Goal: Check status: Check status

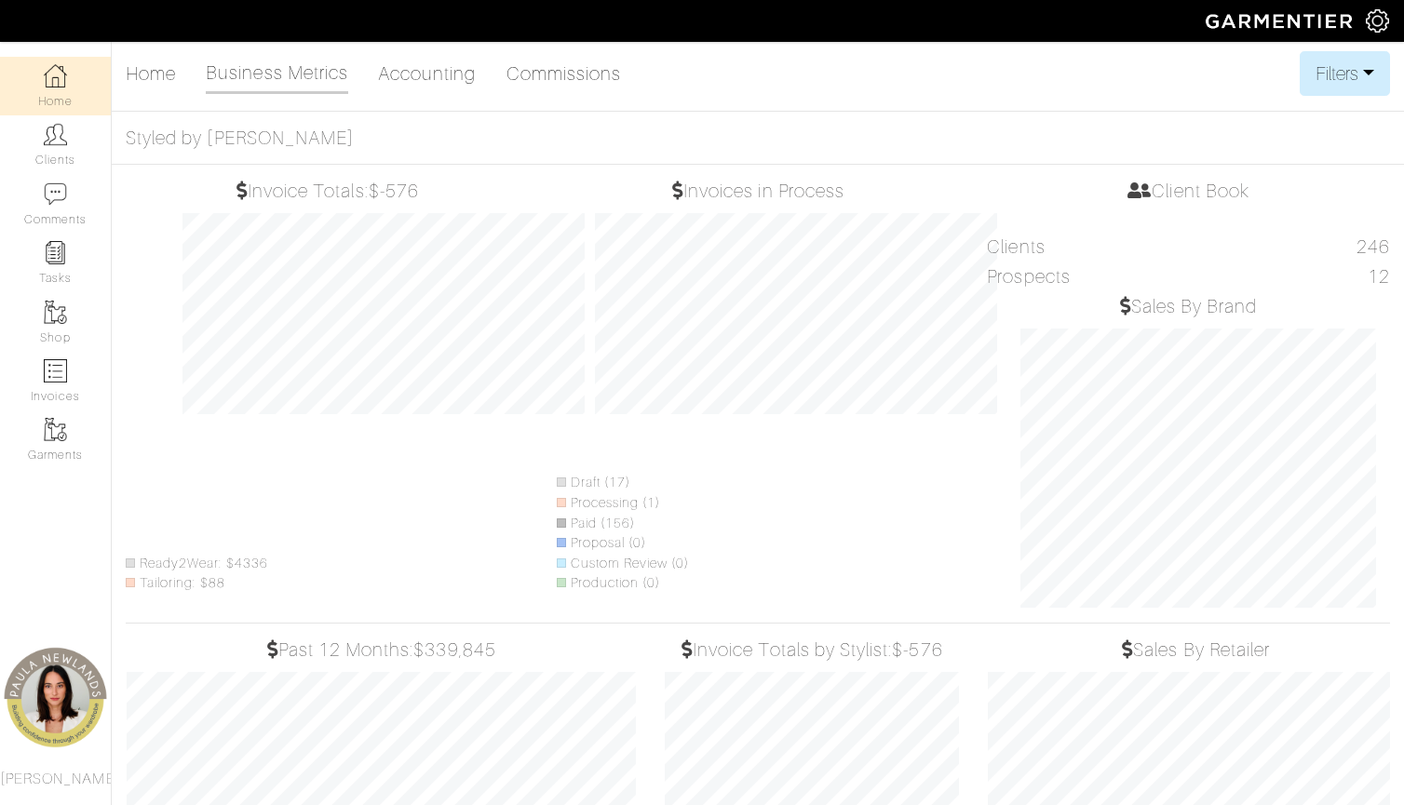
select select
click at [1336, 82] on button "Filters" at bounding box center [1345, 73] width 90 height 45
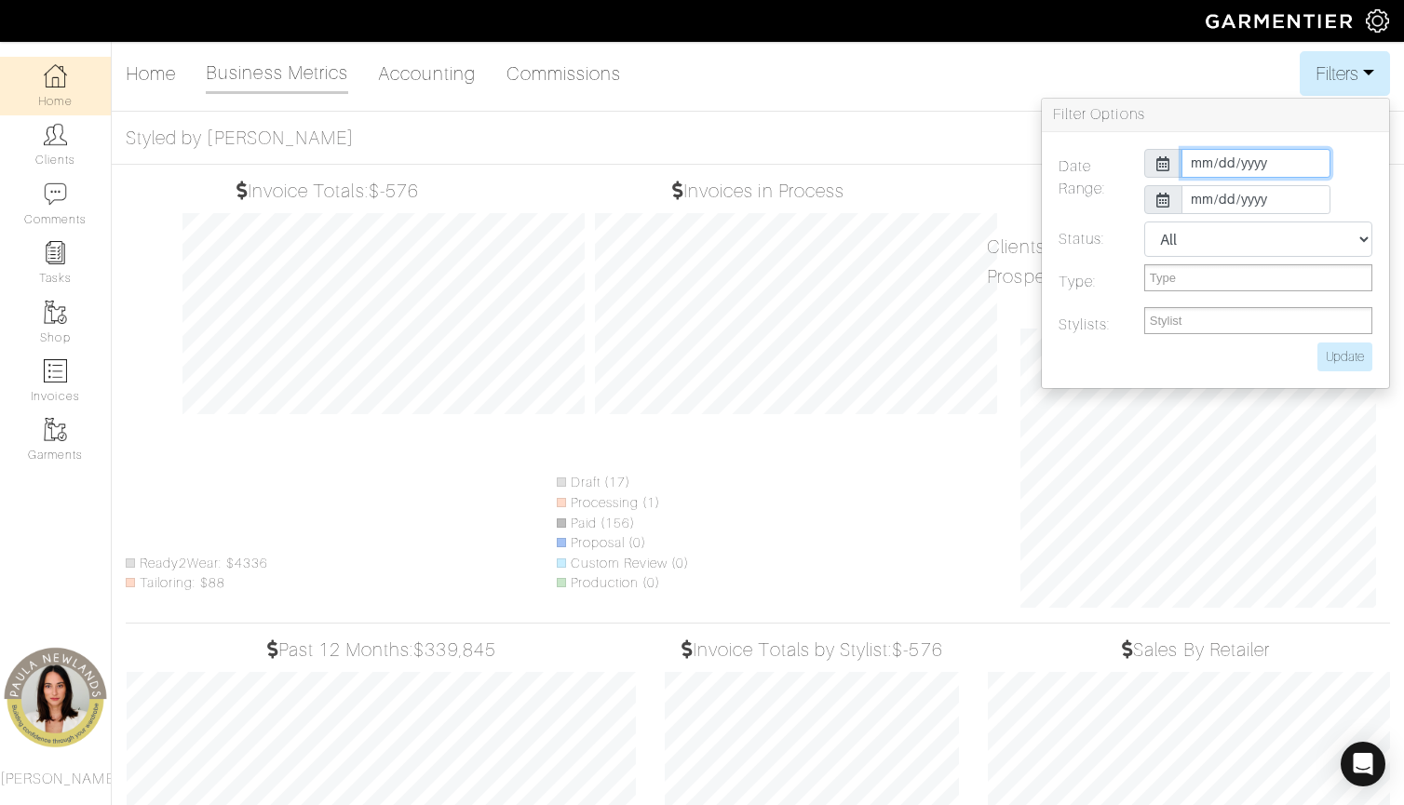
click at [1193, 161] on input "2025-10-01" at bounding box center [1255, 163] width 149 height 29
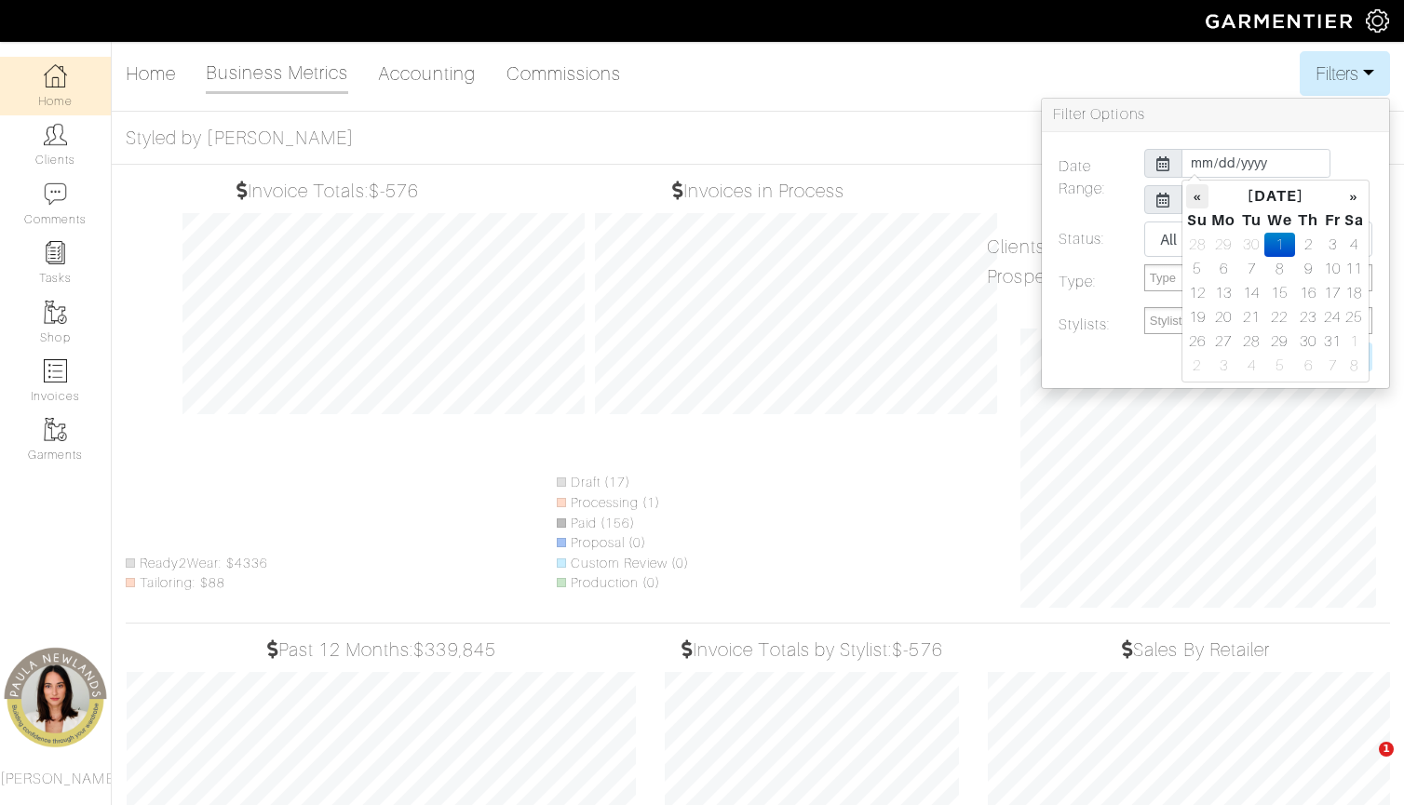
click at [1201, 198] on th "«" at bounding box center [1197, 196] width 22 height 24
click at [1201, 197] on th "«" at bounding box center [1197, 196] width 22 height 24
click at [1200, 197] on th "«" at bounding box center [1197, 196] width 22 height 24
click at [1200, 196] on th "«" at bounding box center [1197, 196] width 22 height 24
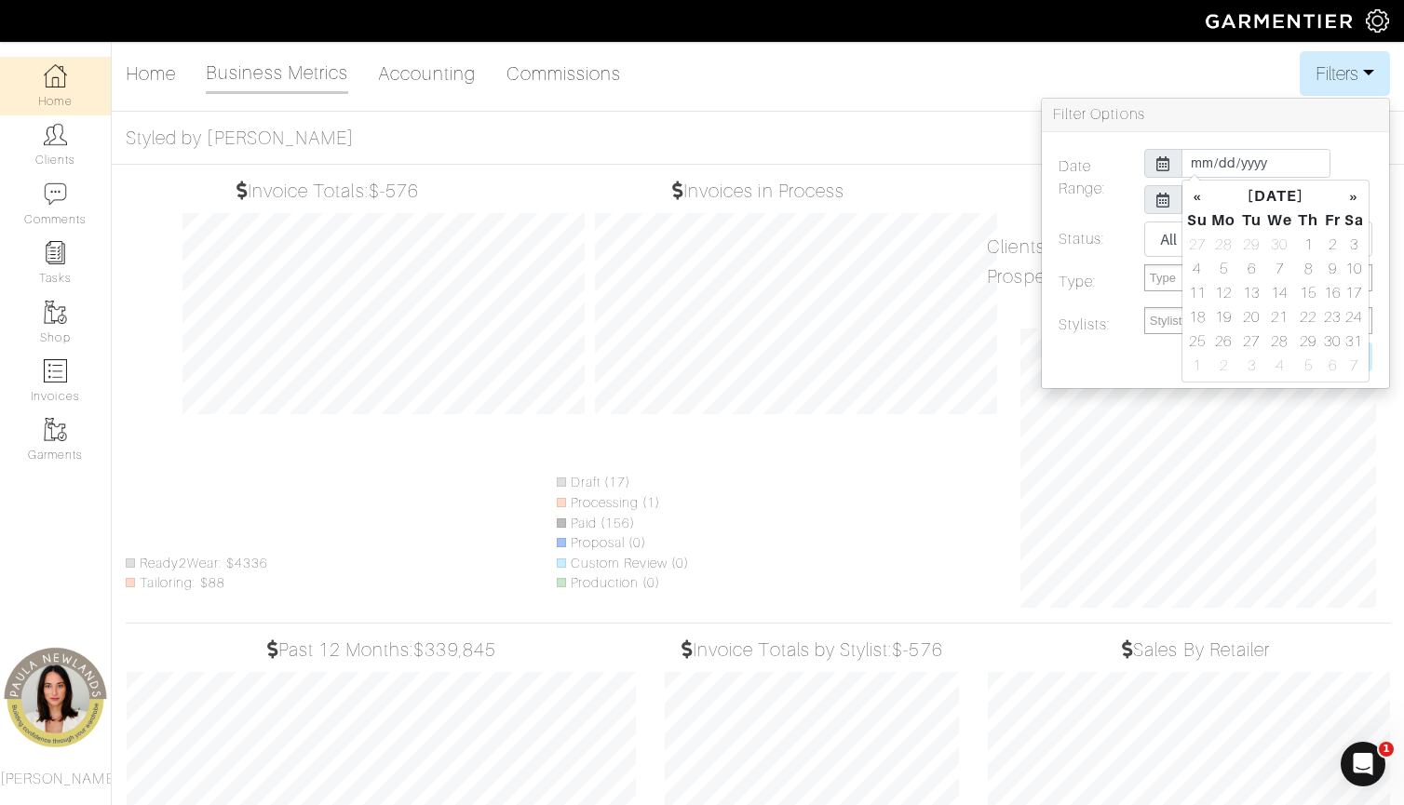
click at [1200, 196] on th "«" at bounding box center [1197, 196] width 22 height 24
click at [1254, 245] on td "1" at bounding box center [1251, 245] width 25 height 24
type input "2025-04-01"
click at [1132, 204] on div "2025-10-31" at bounding box center [1258, 199] width 256 height 29
click at [1215, 196] on input "2025-10-31" at bounding box center [1255, 199] width 149 height 29
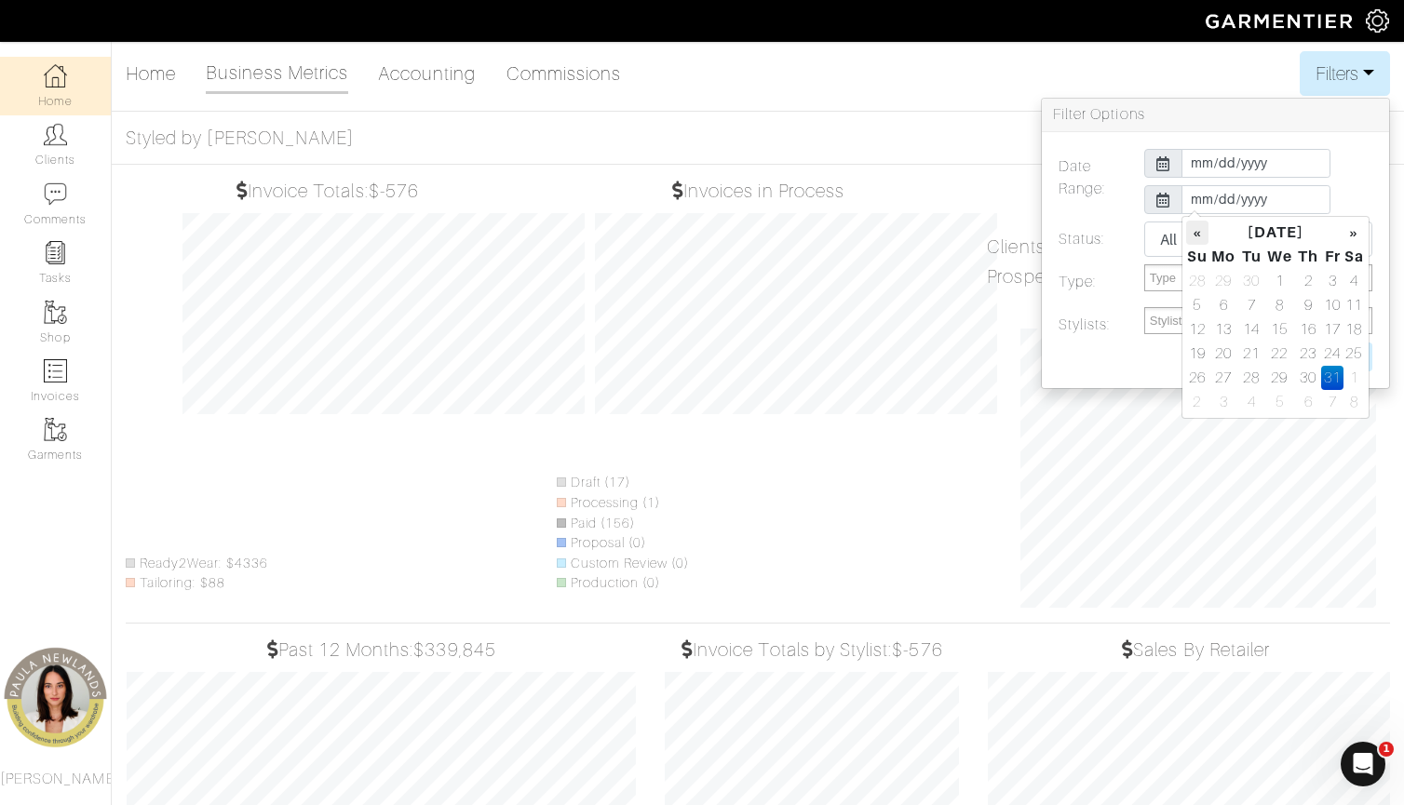
click at [1199, 230] on th "«" at bounding box center [1197, 233] width 22 height 24
click at [1225, 401] on td "30" at bounding box center [1223, 402] width 31 height 24
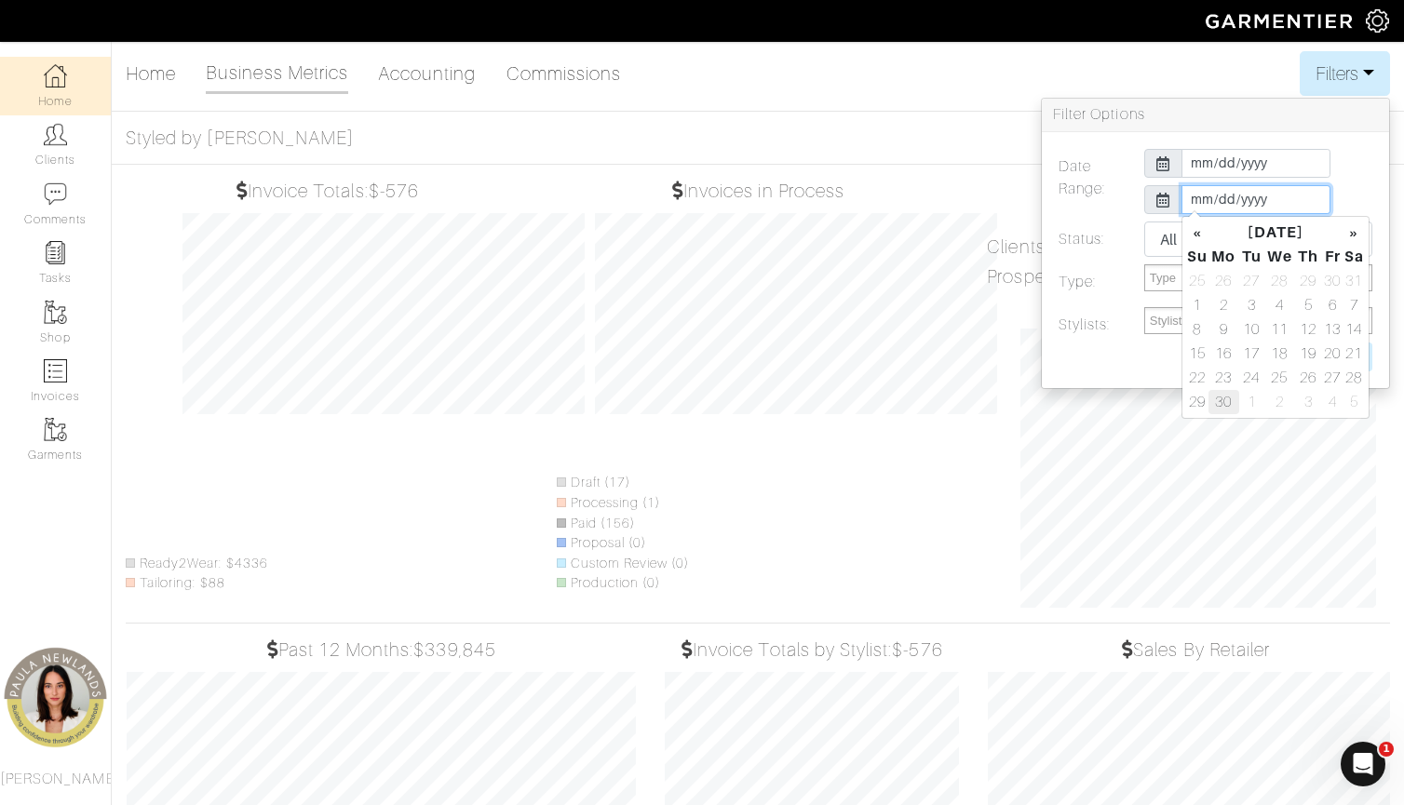
type input "2025-06-30"
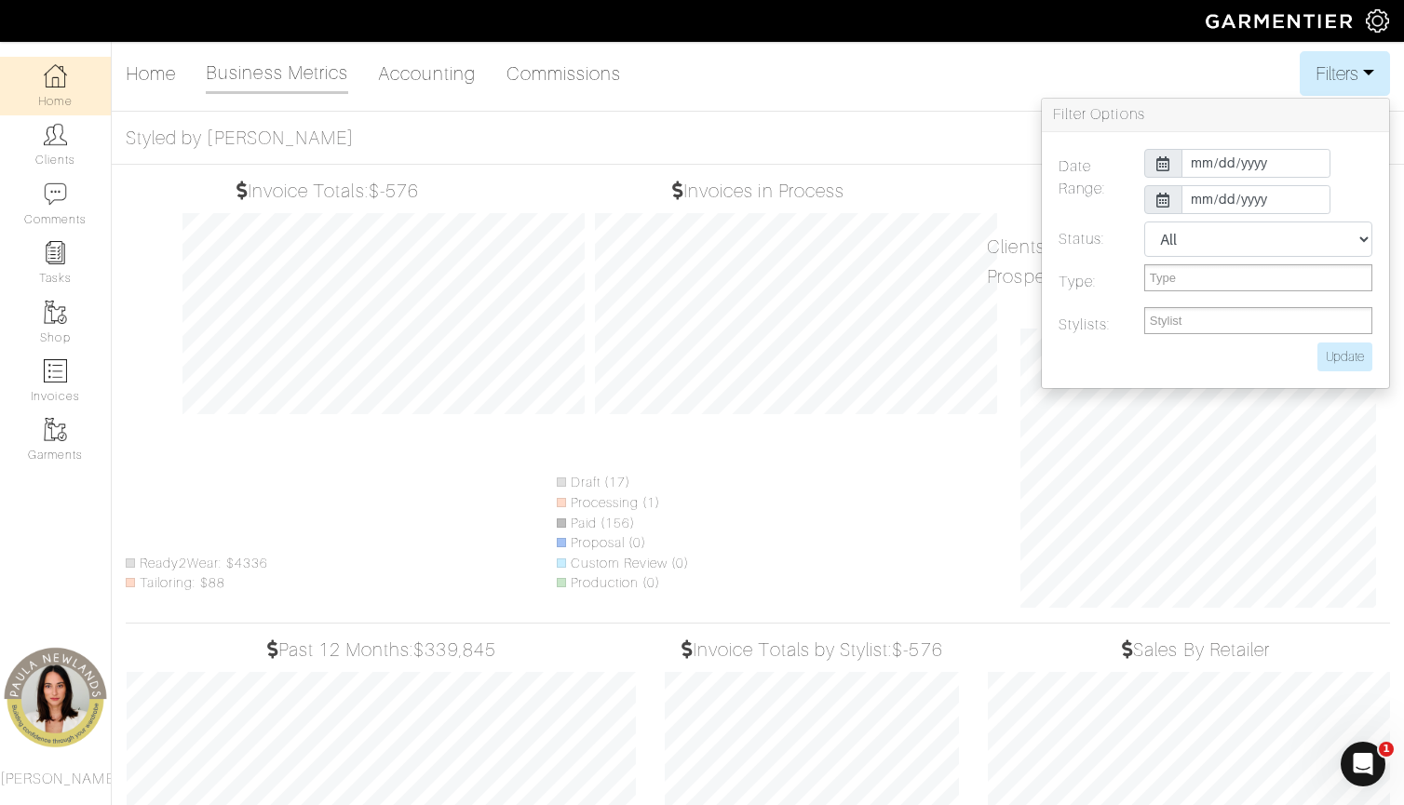
drag, startPoint x: 1109, startPoint y: 281, endPoint x: 1200, endPoint y: 331, distance: 103.7
click at [1110, 281] on label "Type:" at bounding box center [1088, 281] width 86 height 35
click at [1343, 354] on input "Update" at bounding box center [1344, 357] width 55 height 29
type input "Update"
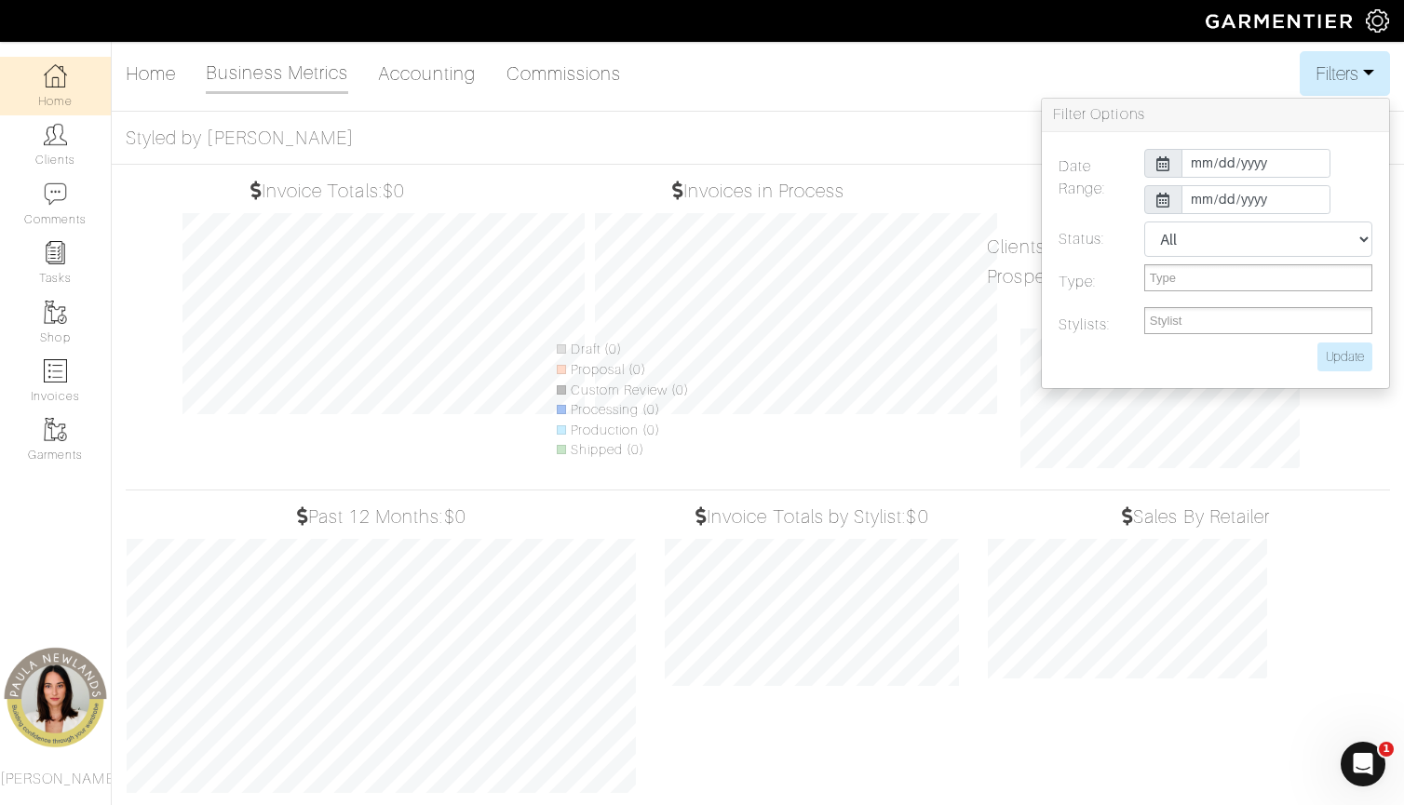
scroll to position [288, 323]
click at [1181, 324] on input "text" at bounding box center [1178, 320] width 56 height 23
click at [1181, 352] on li "[PERSON_NAME]" at bounding box center [1258, 345] width 226 height 23
select select "151"
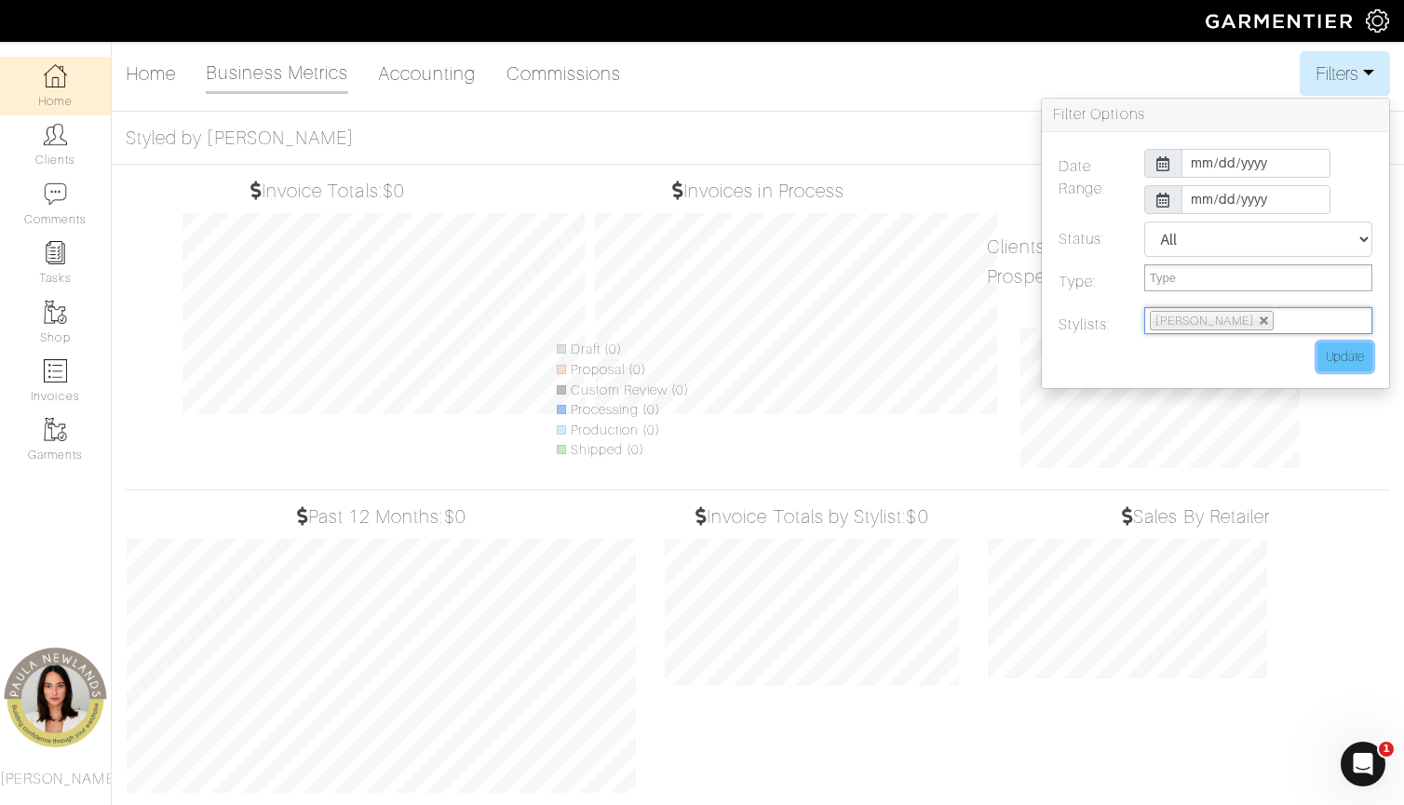
click at [1341, 356] on input "Update" at bounding box center [1344, 357] width 55 height 29
type input "Update"
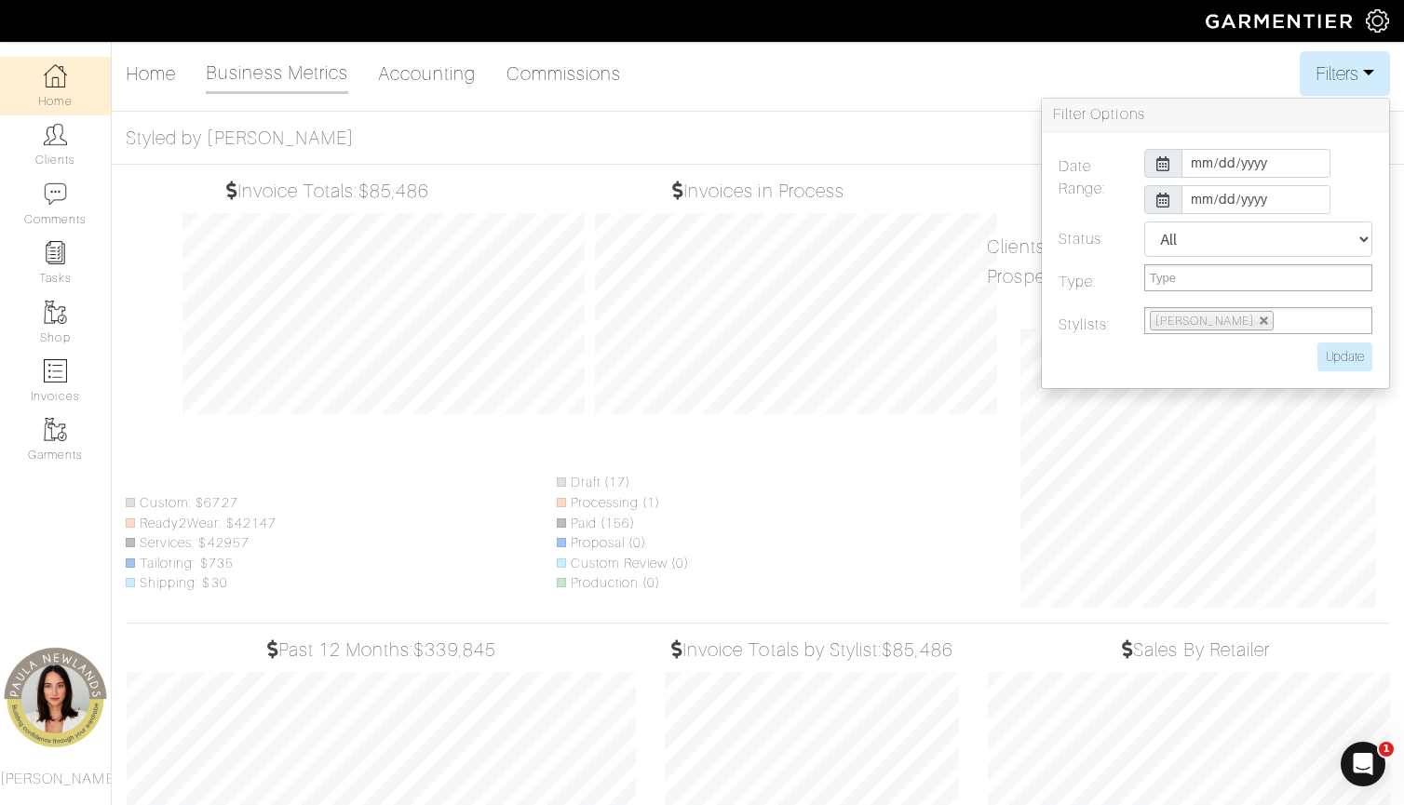
scroll to position [930588, 930485]
click at [408, 68] on link "Accounting" at bounding box center [427, 73] width 99 height 37
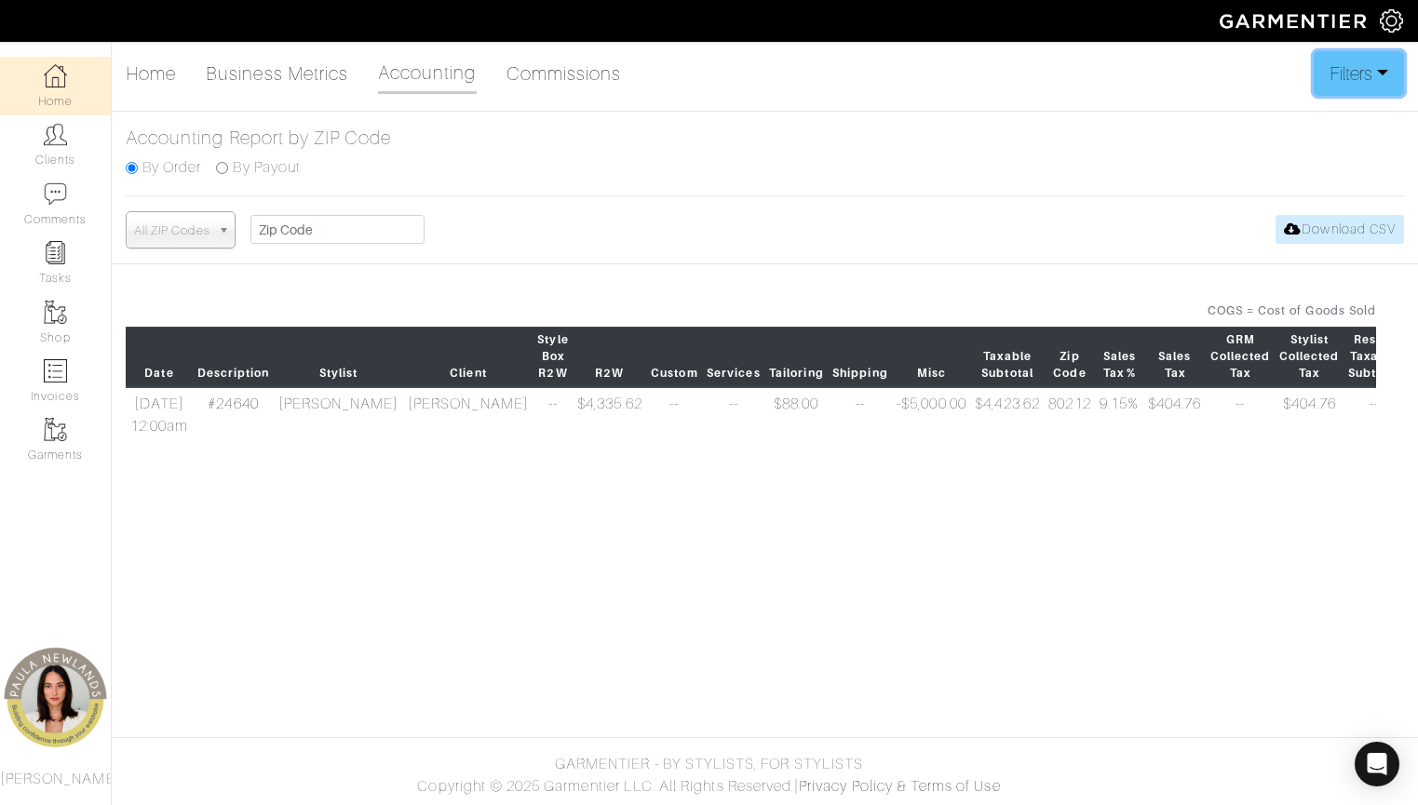
click at [1343, 79] on button "Filters" at bounding box center [1359, 73] width 90 height 45
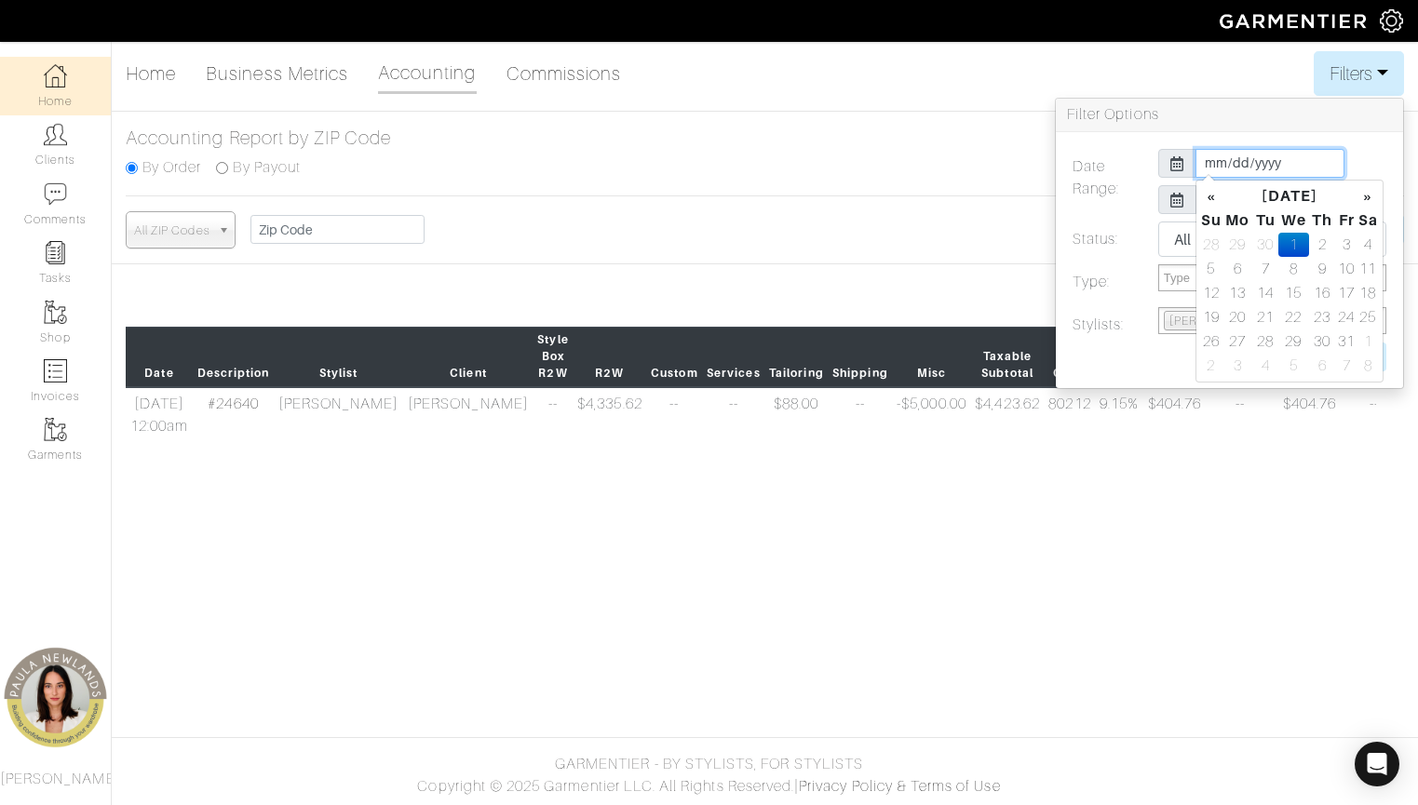
click at [1208, 163] on input "2025-10-01" at bounding box center [1269, 163] width 149 height 29
type input "2025-04-01"
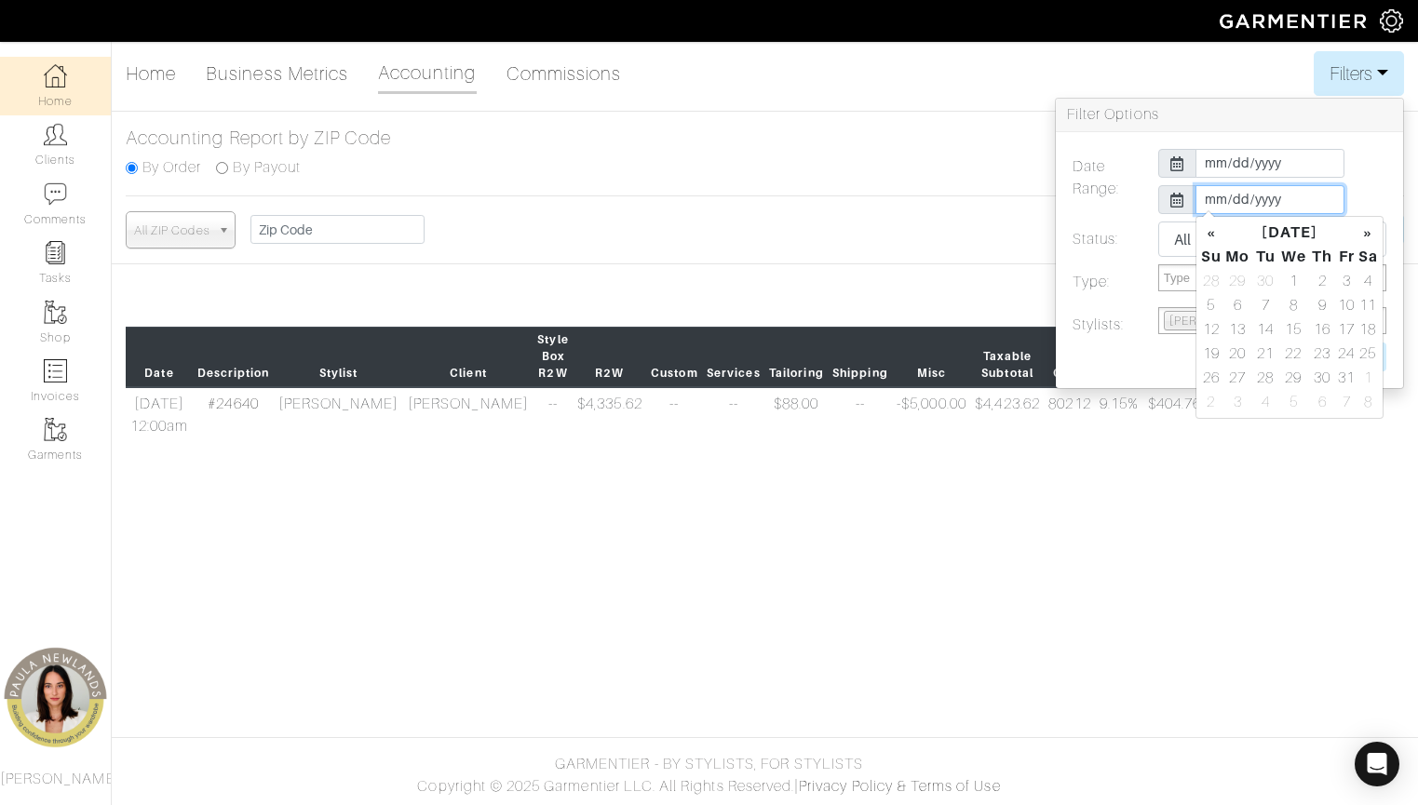
type input "2025-06-30"
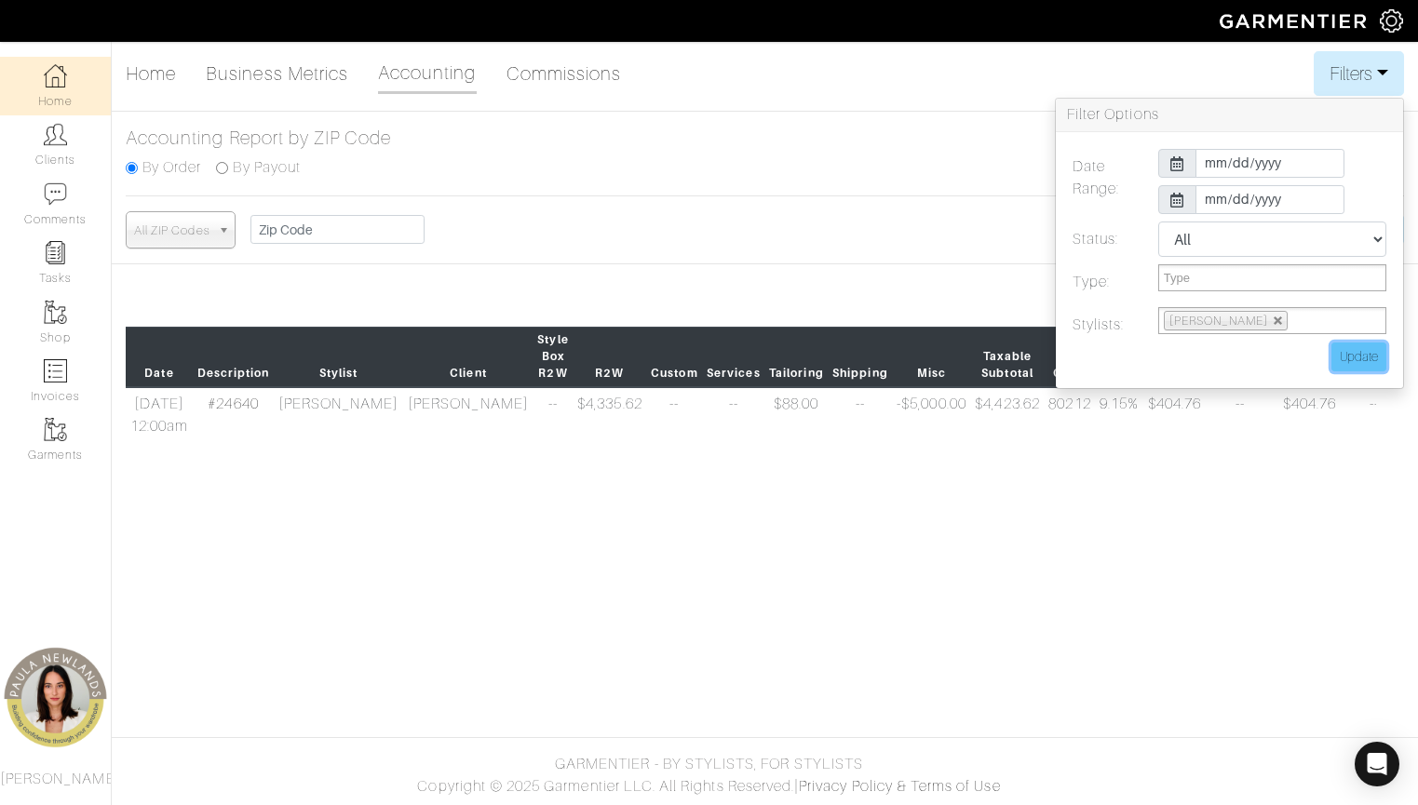
click at [1369, 359] on input "Update" at bounding box center [1358, 357] width 55 height 29
type input "Update"
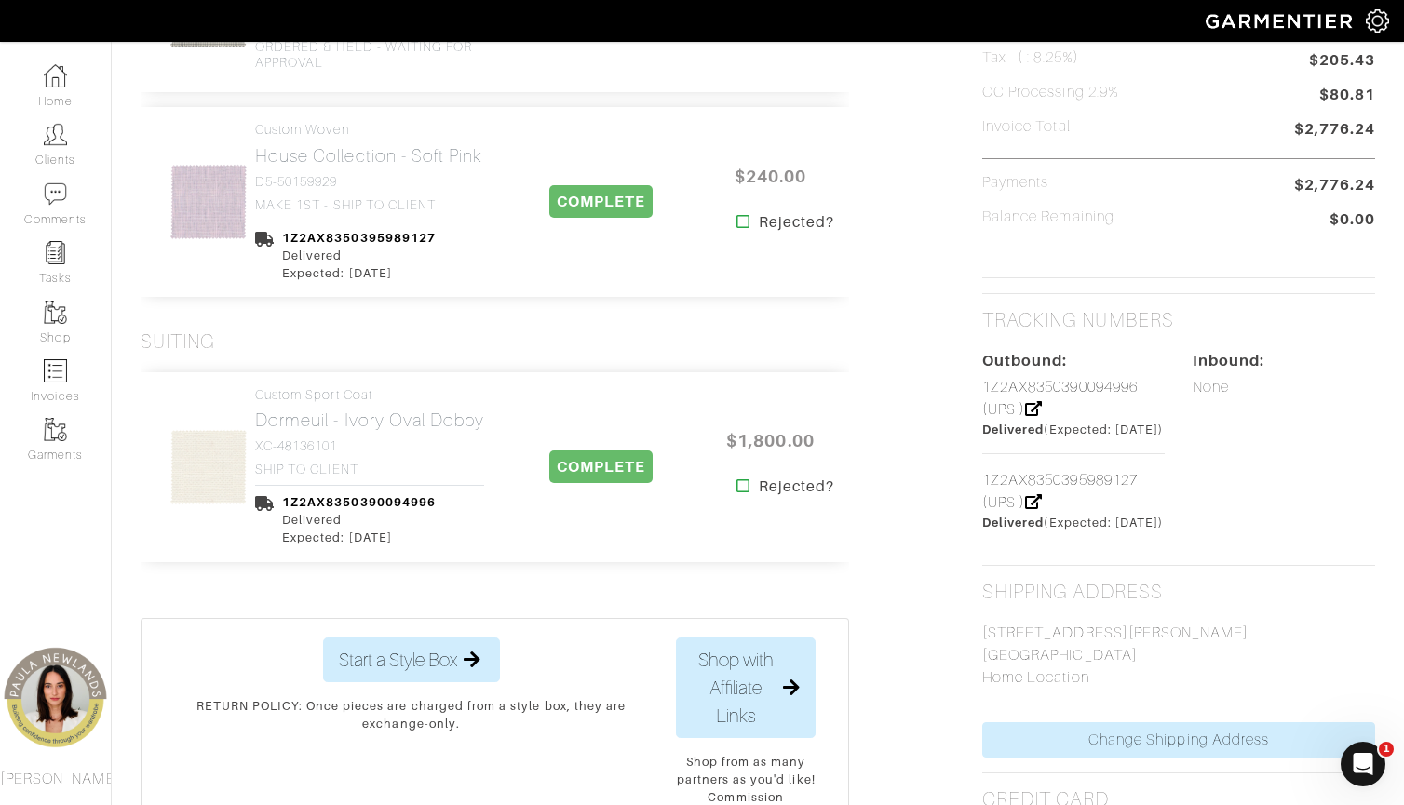
scroll to position [652, 0]
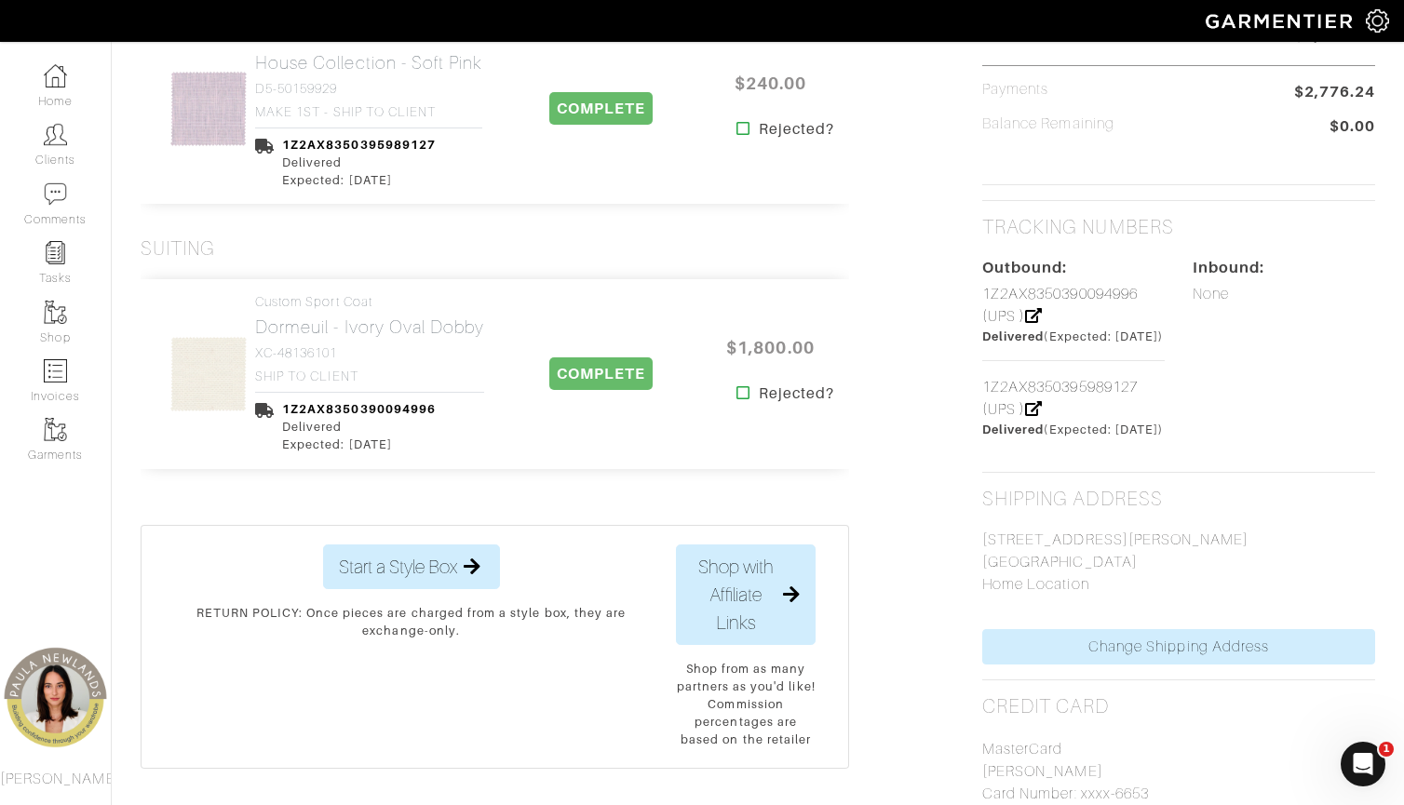
drag, startPoint x: 984, startPoint y: 604, endPoint x: 1110, endPoint y: 598, distance: 125.9
click at [1110, 596] on p "3917 Gillon Ave Dallas, TX 75205 Home Location" at bounding box center [1178, 562] width 393 height 67
drag, startPoint x: 1110, startPoint y: 598, endPoint x: 1160, endPoint y: 629, distance: 59.4
click at [1160, 596] on p "3917 Gillon Ave Dallas, TX 75205 Home Location" at bounding box center [1178, 562] width 393 height 67
click at [1032, 298] on link "1Z2AX8350390094996 (UPS )" at bounding box center [1059, 305] width 155 height 39
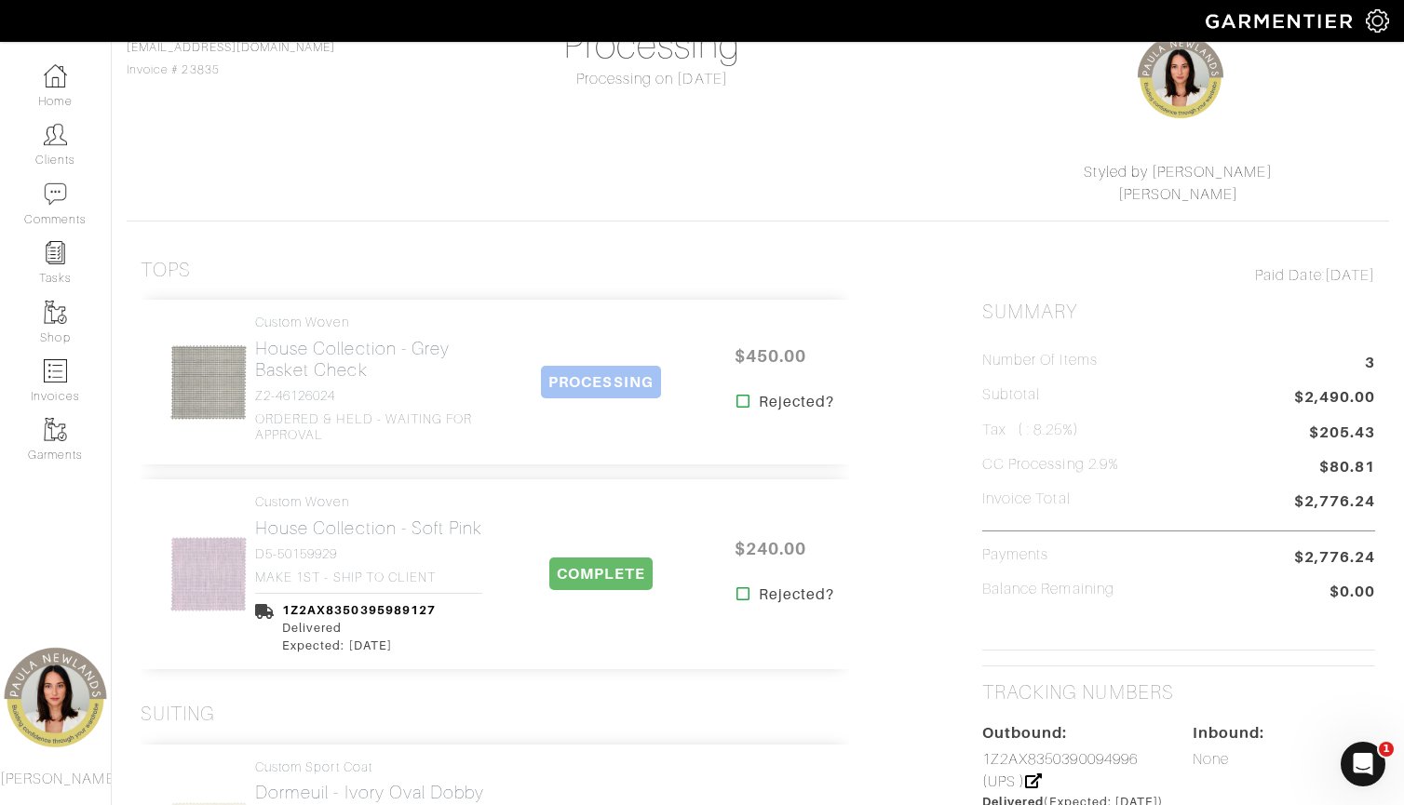
scroll to position [0, 0]
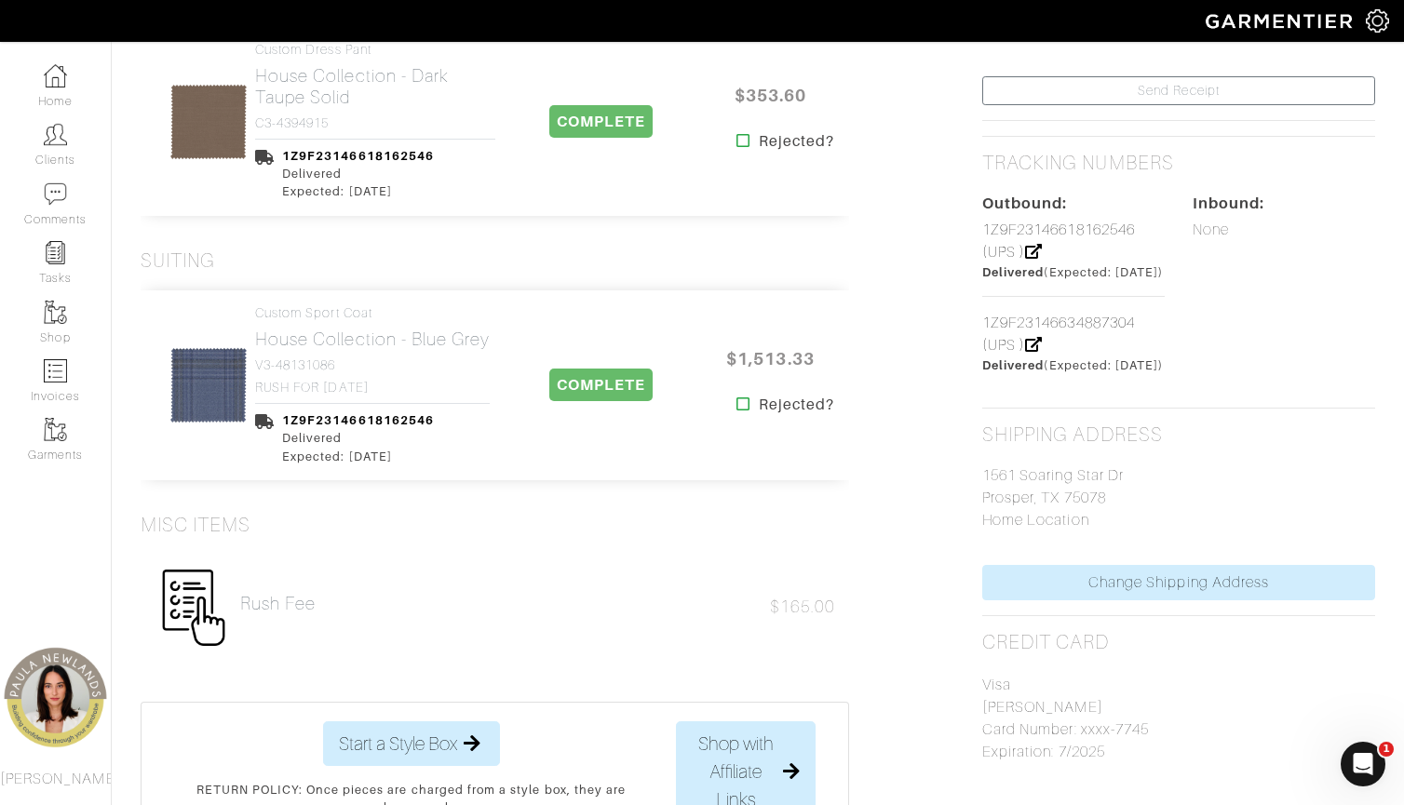
drag, startPoint x: 1094, startPoint y: 557, endPoint x: 987, endPoint y: 514, distance: 115.3
click at [987, 514] on p "1561 Soaring Star Dr Prosper, TX 75078 Home Location" at bounding box center [1178, 498] width 393 height 67
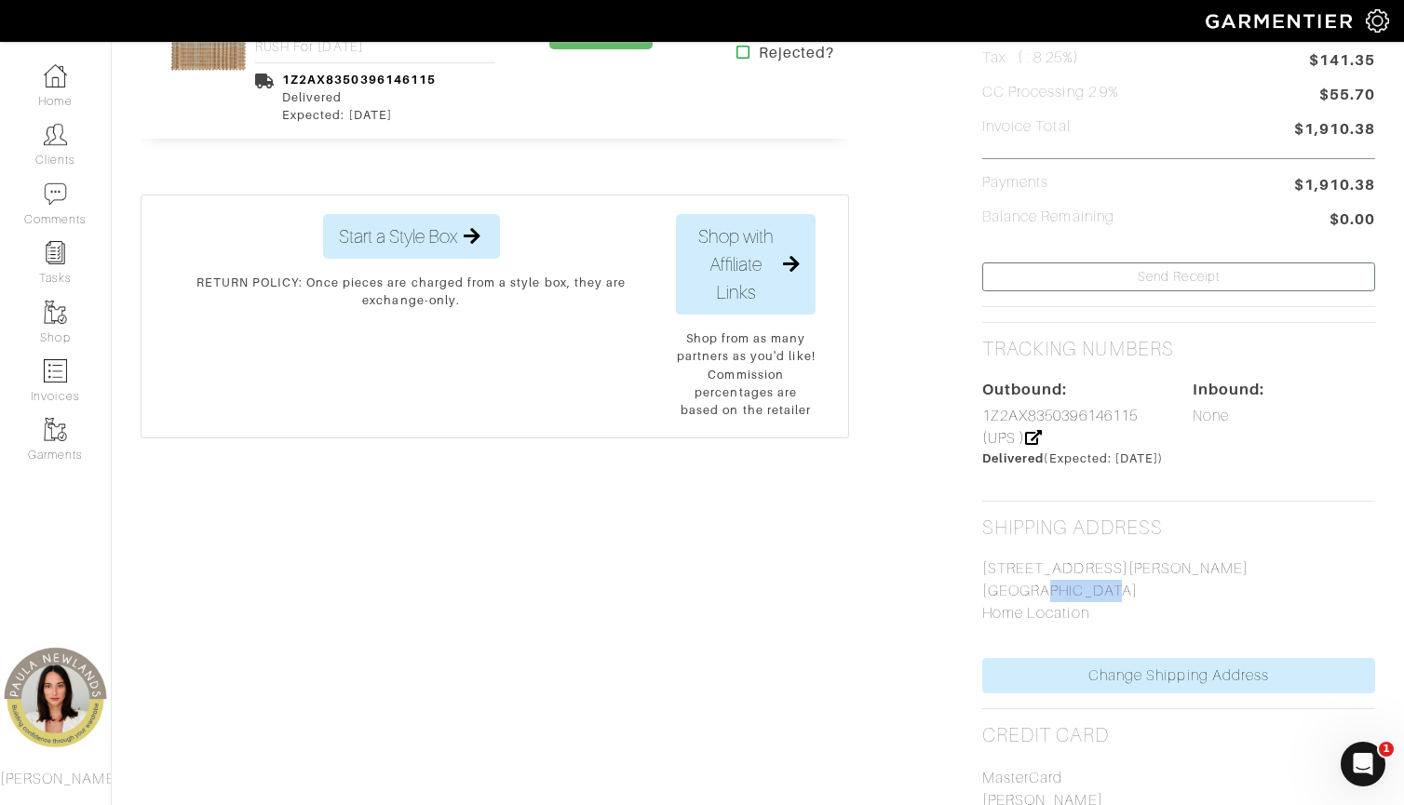
drag, startPoint x: 1014, startPoint y: 609, endPoint x: 1049, endPoint y: 611, distance: 35.4
click at [1049, 611] on p "[STREET_ADDRESS][PERSON_NAME] [GEOGRAPHIC_DATA] Home Location" at bounding box center [1178, 591] width 393 height 67
